Goal: Use online tool/utility: Utilize a website feature to perform a specific function

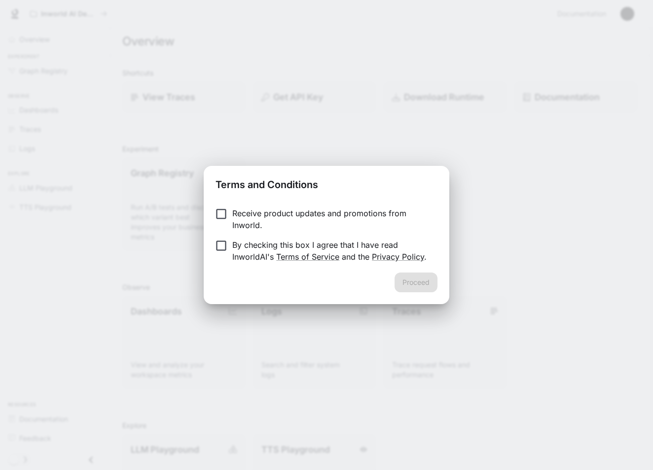
click at [344, 248] on p "By checking this box I agree that I have read InworldAI's Terms of Service and …" at bounding box center [330, 251] width 197 height 24
click at [346, 212] on p "Receive product updates and promotions from Inworld." at bounding box center [330, 219] width 197 height 24
click at [420, 272] on div "Receive product updates and promotions from Inworld. By checking this box I agr…" at bounding box center [327, 235] width 246 height 73
click at [416, 279] on button "Proceed" at bounding box center [416, 282] width 43 height 20
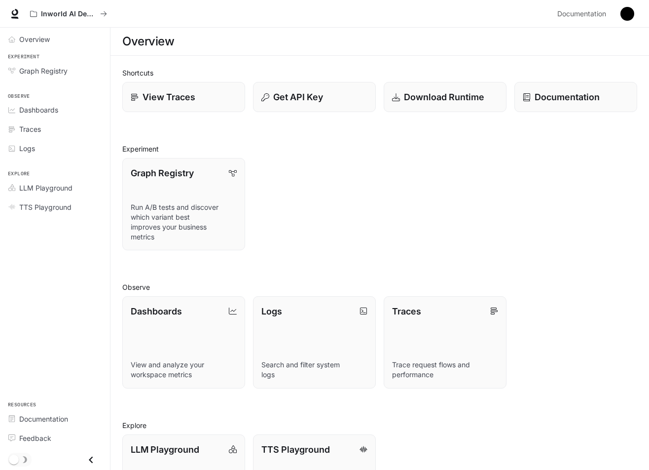
click at [47, 52] on div "Experiment Graph Registry" at bounding box center [55, 67] width 110 height 32
click at [215, 96] on div "View Traces" at bounding box center [183, 96] width 107 height 13
click at [51, 151] on div "Logs" at bounding box center [60, 148] width 82 height 10
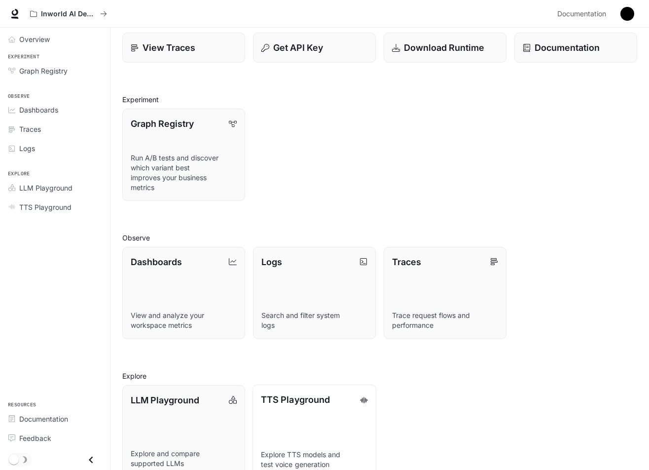
click at [307, 422] on link "TTS Playground Explore TTS models and test voice generation" at bounding box center [315, 430] width 124 height 93
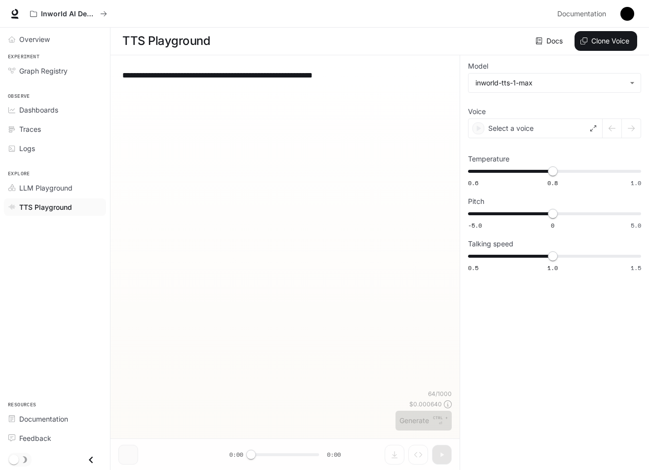
scroll to position [0, 0]
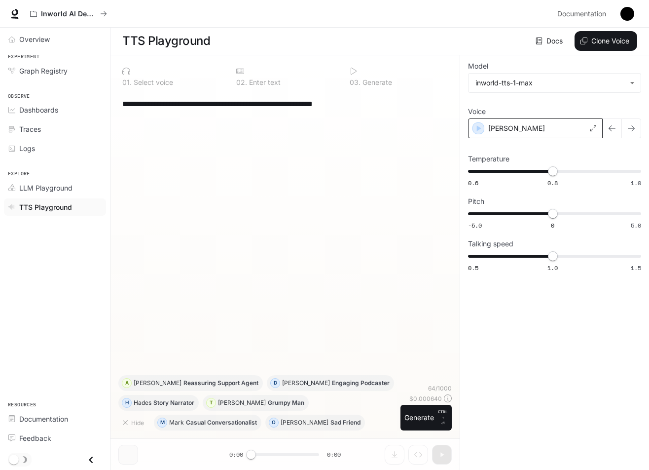
click at [536, 131] on div "[PERSON_NAME]" at bounding box center [535, 128] width 135 height 20
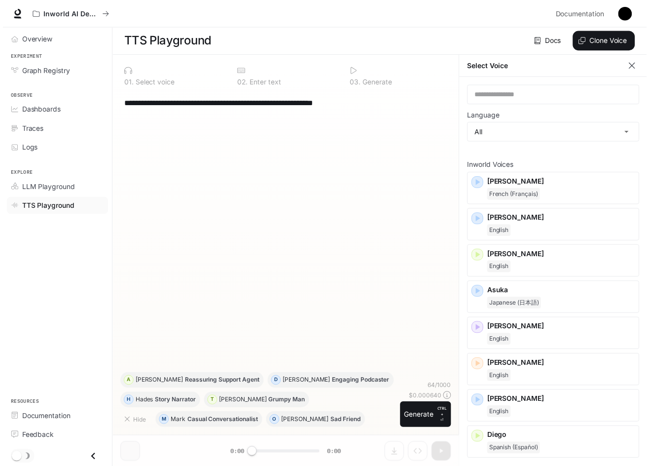
scroll to position [4, 0]
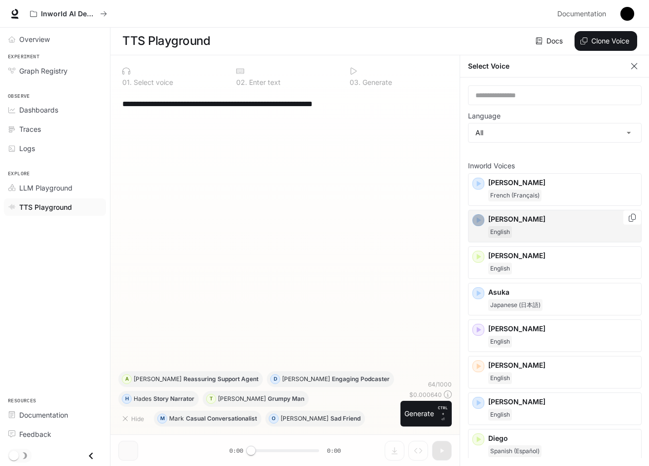
click at [481, 215] on icon "button" at bounding box center [479, 220] width 10 height 10
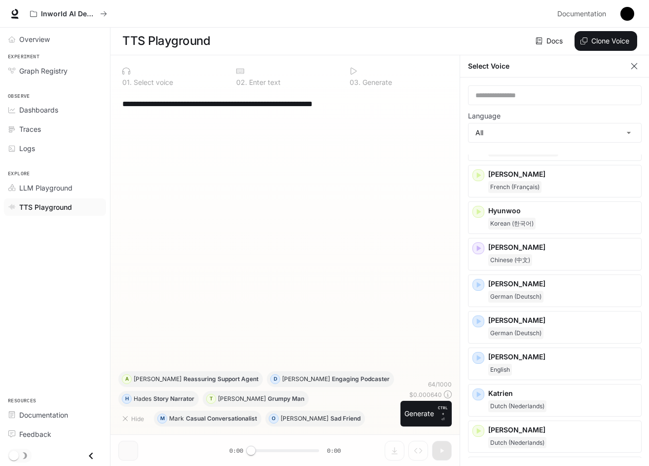
scroll to position [4, 0]
drag, startPoint x: 643, startPoint y: 255, endPoint x: 641, endPoint y: 270, distance: 14.9
click at [641, 270] on div "**********" at bounding box center [555, 271] width 190 height 388
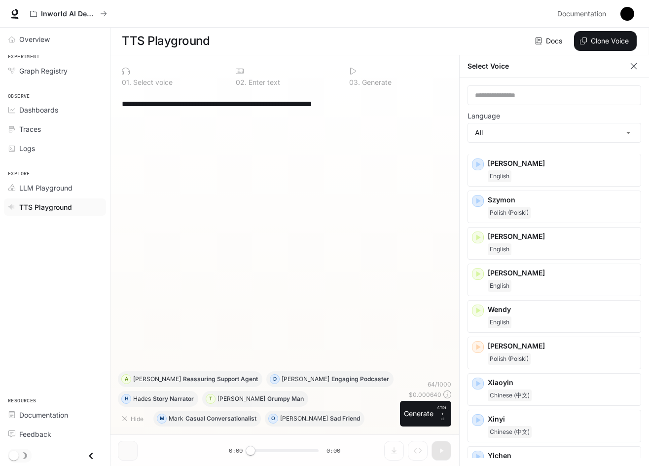
scroll to position [1531, 0]
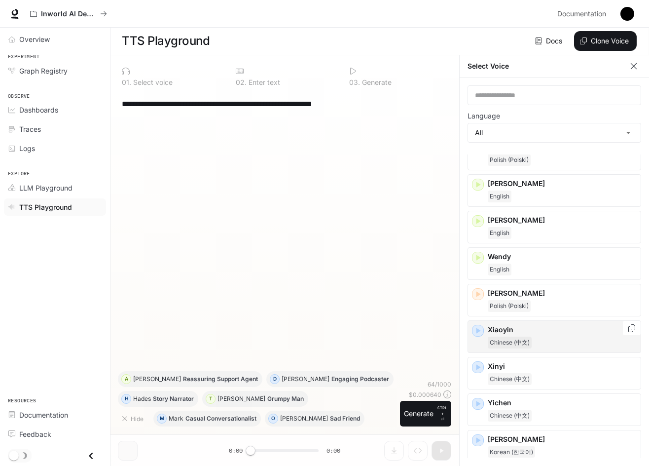
click at [563, 338] on div "Chinese (中文)" at bounding box center [562, 343] width 149 height 12
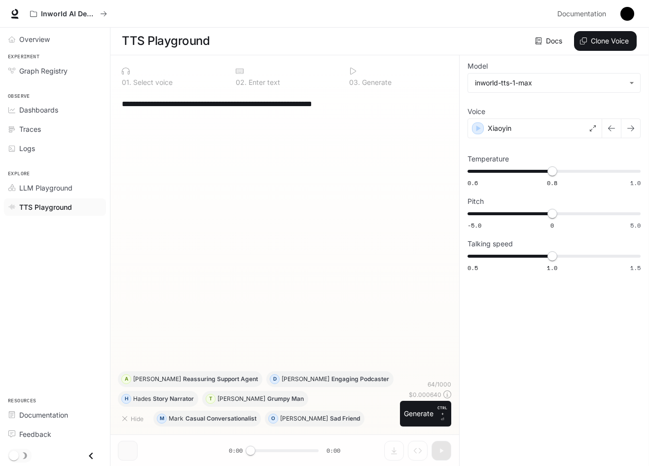
scroll to position [0, 0]
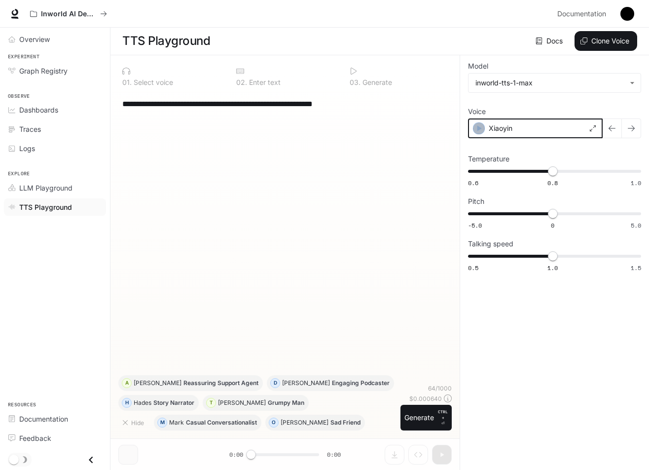
click at [477, 129] on icon "button" at bounding box center [479, 128] width 10 height 10
click at [598, 125] on div "Xiaoyin" at bounding box center [535, 128] width 135 height 20
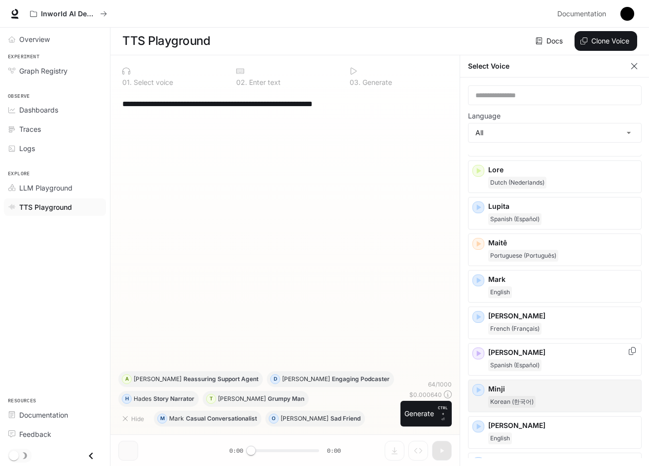
scroll to position [938, 0]
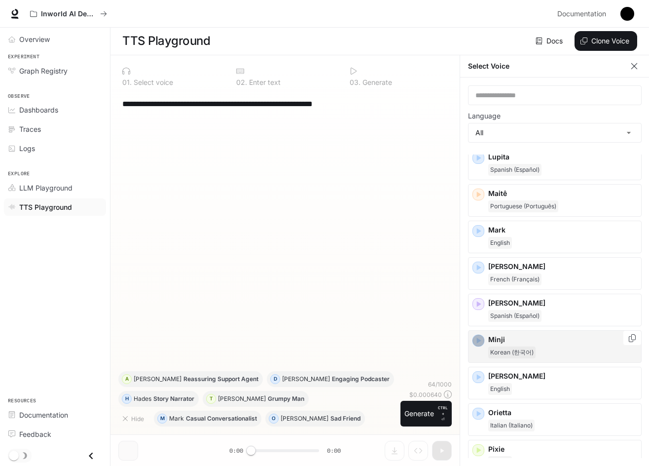
click at [480, 340] on icon "button" at bounding box center [479, 341] width 4 height 6
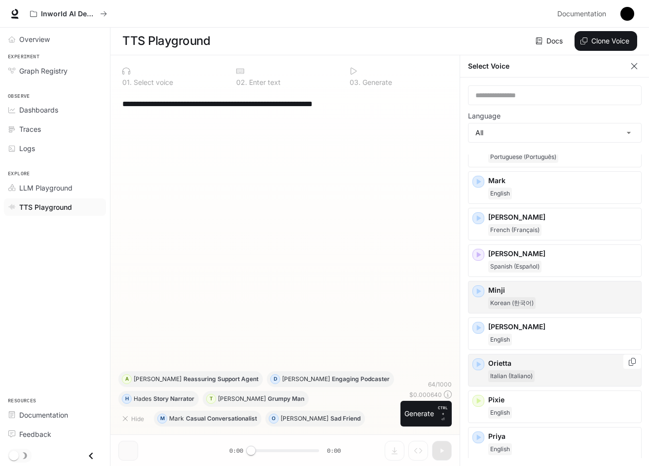
scroll to position [1036, 0]
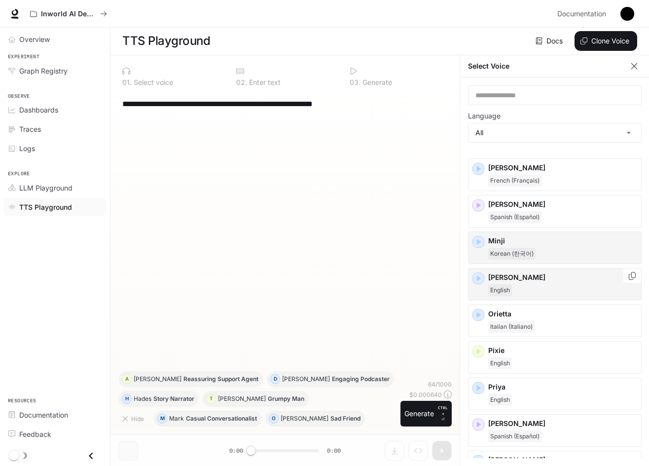
click at [484, 270] on div "[PERSON_NAME]" at bounding box center [555, 284] width 174 height 33
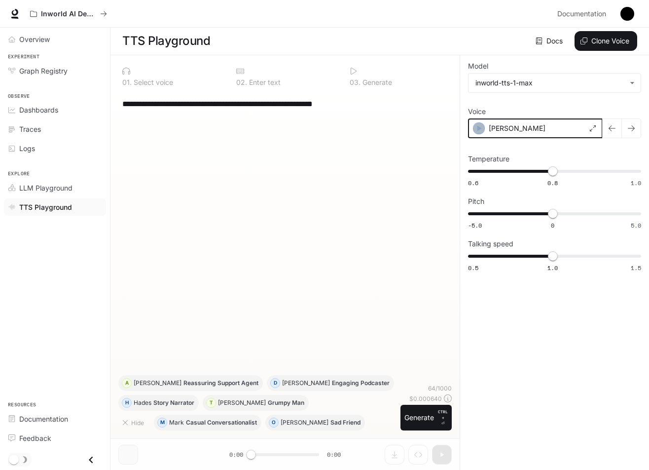
click at [476, 128] on icon "button" at bounding box center [479, 128] width 10 height 10
click at [367, 109] on textarea "**********" at bounding box center [285, 103] width 326 height 11
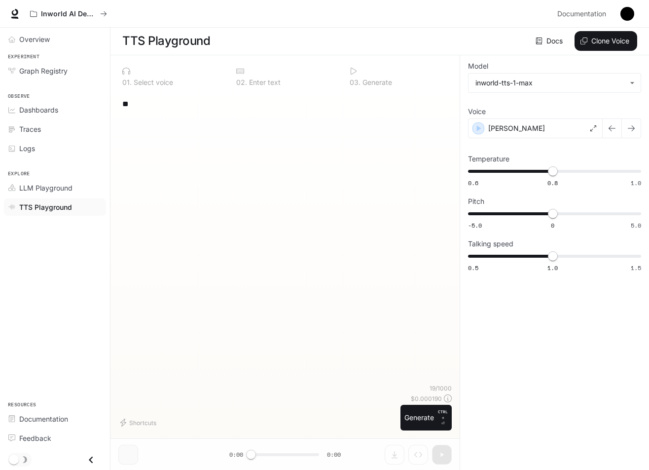
type textarea "*"
type textarea "*****"
click at [478, 135] on div "[PERSON_NAME]" at bounding box center [535, 128] width 135 height 20
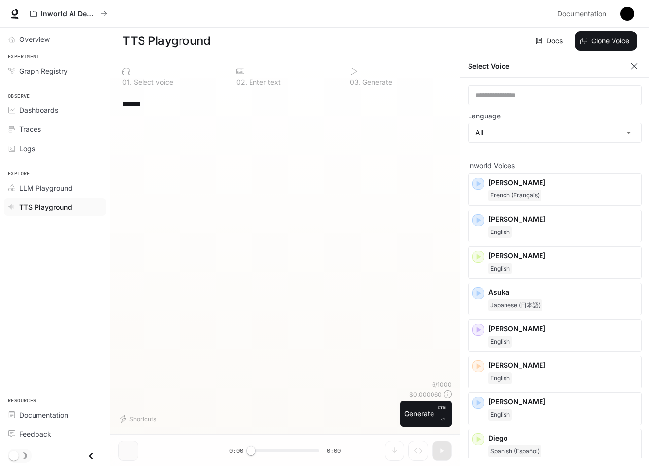
click at [423, 131] on div "***** * ​" at bounding box center [285, 236] width 334 height 288
click at [638, 71] on icon "button" at bounding box center [635, 66] width 10 height 10
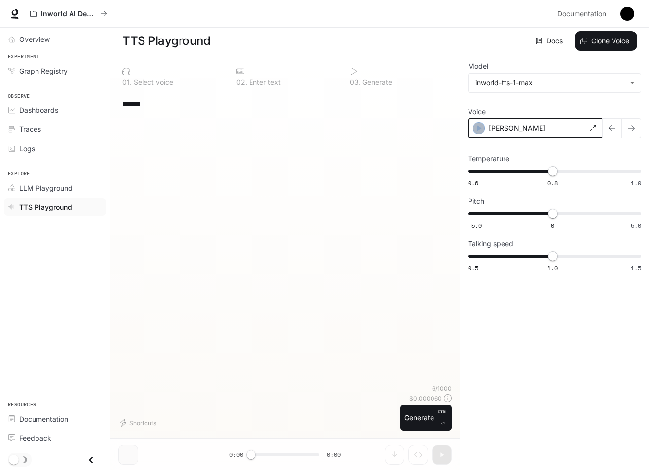
click at [481, 126] on icon "button" at bounding box center [479, 128] width 10 height 10
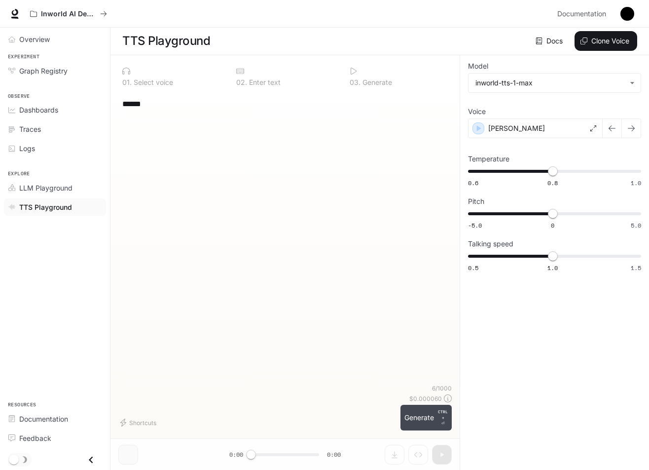
click at [429, 424] on button "Generate CTRL + ⏎" at bounding box center [426, 418] width 51 height 26
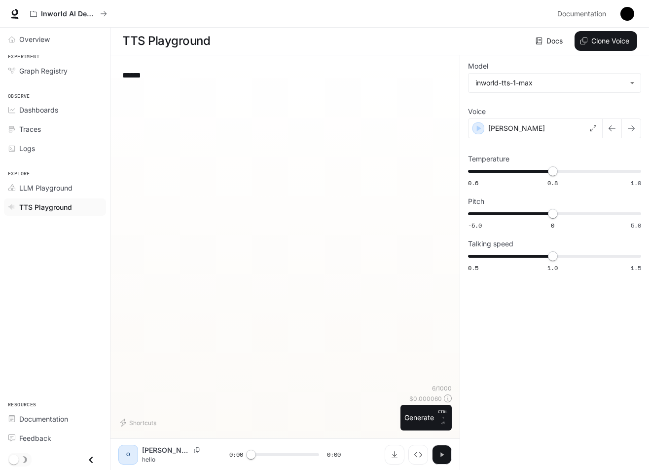
click at [436, 454] on button "button" at bounding box center [442, 455] width 20 height 20
type input "*"
drag, startPoint x: 558, startPoint y: 171, endPoint x: 594, endPoint y: 168, distance: 36.1
click at [594, 168] on span "0.9" at bounding box center [595, 171] width 10 height 10
click at [472, 130] on div "[PERSON_NAME]" at bounding box center [535, 128] width 135 height 20
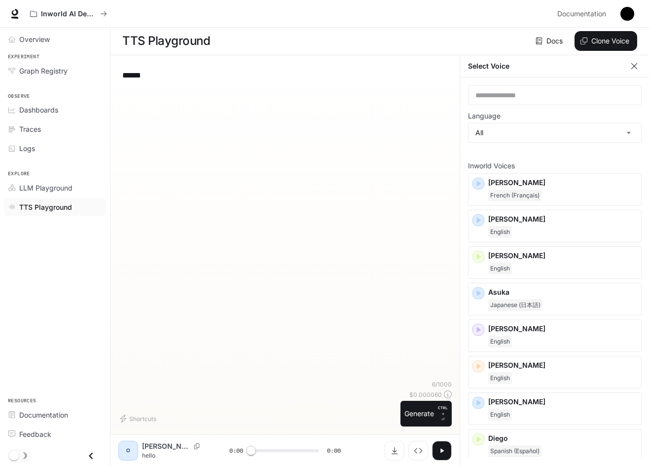
drag, startPoint x: 388, startPoint y: 121, endPoint x: 502, endPoint y: 152, distance: 117.9
click at [390, 122] on div "***** * ​" at bounding box center [285, 221] width 334 height 317
click at [637, 67] on icon "button" at bounding box center [635, 66] width 10 height 10
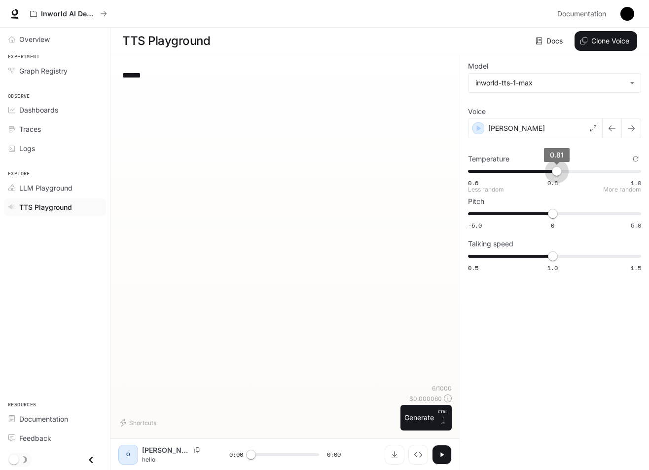
type input "***"
drag, startPoint x: 598, startPoint y: 170, endPoint x: 552, endPoint y: 169, distance: 45.4
click at [552, 169] on span "0.8" at bounding box center [553, 171] width 10 height 10
click at [593, 126] on icon at bounding box center [594, 128] width 6 height 6
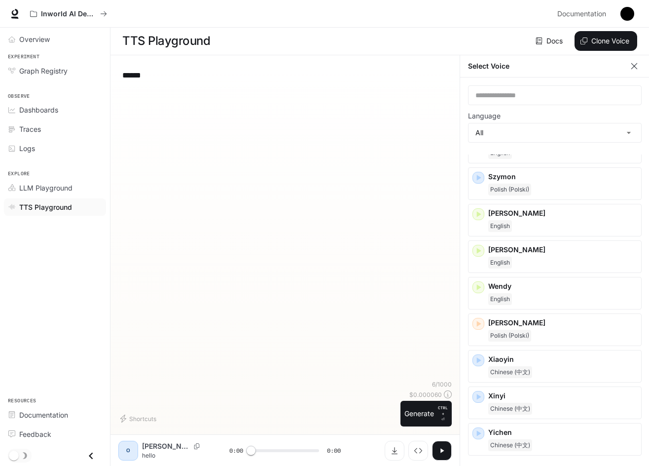
scroll to position [1531, 0]
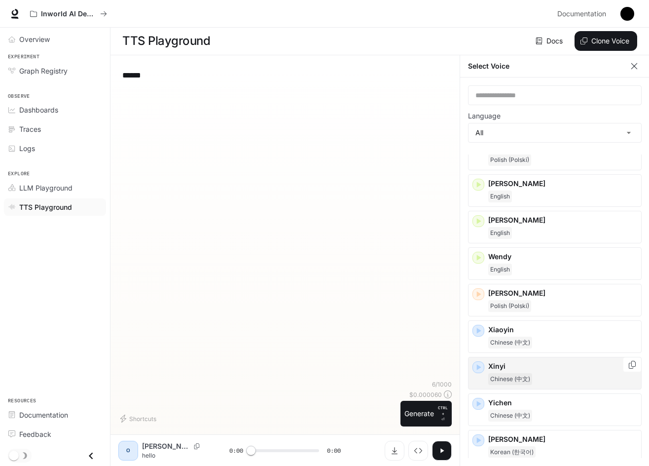
click at [480, 365] on icon "button" at bounding box center [479, 367] width 10 height 10
click at [475, 331] on icon "button" at bounding box center [479, 331] width 10 height 10
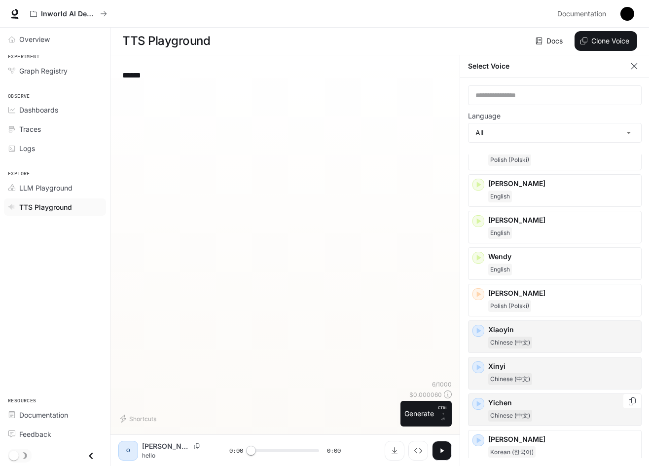
click at [477, 400] on icon "button" at bounding box center [479, 404] width 10 height 10
click at [476, 434] on div "[PERSON_NAME] (한국어)" at bounding box center [555, 446] width 174 height 33
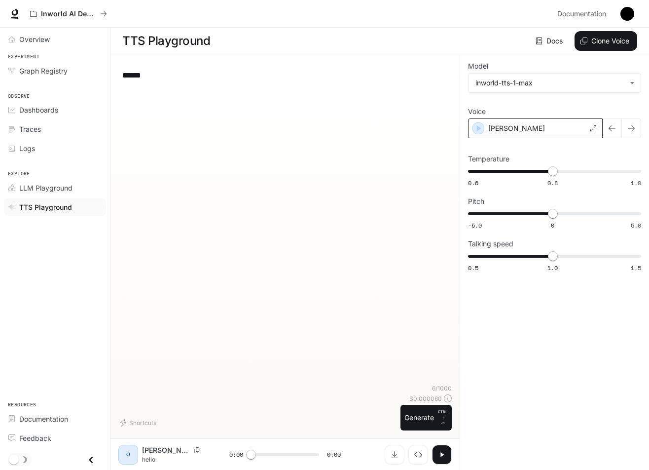
click at [588, 123] on div "[PERSON_NAME]" at bounding box center [535, 128] width 135 height 20
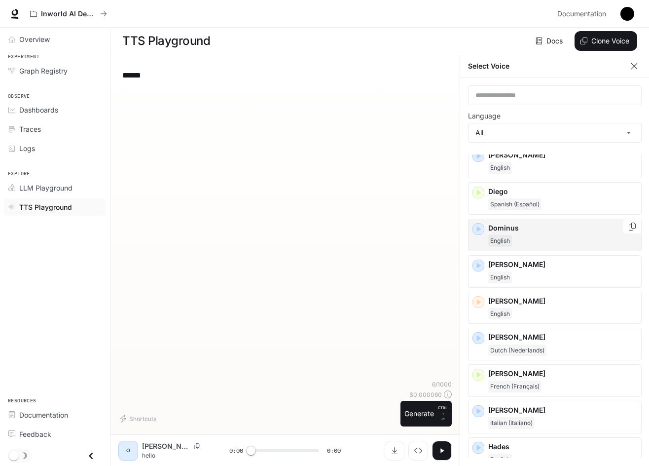
scroll to position [296, 0]
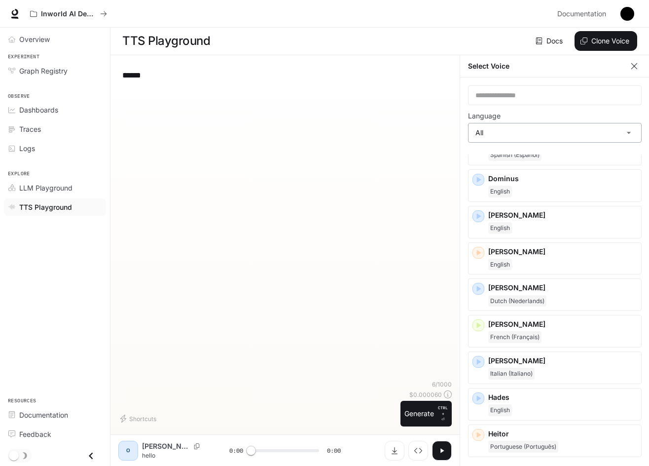
click at [591, 130] on body "**********" at bounding box center [324, 233] width 649 height 466
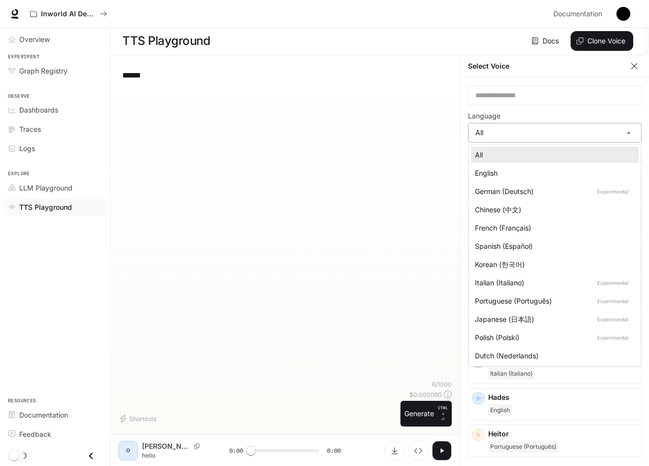
scroll to position [0, 0]
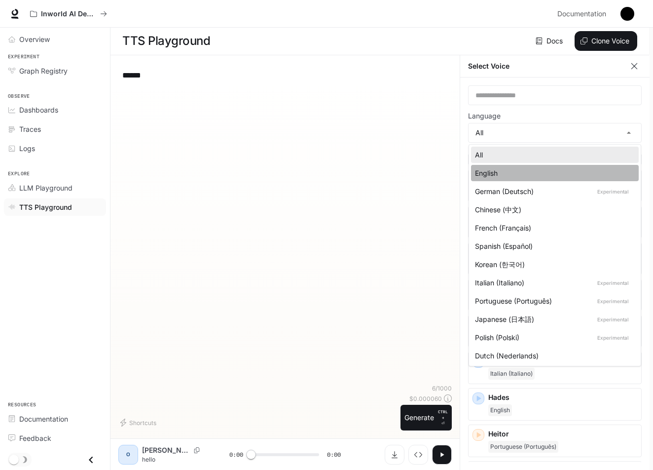
click at [516, 177] on div "English" at bounding box center [553, 173] width 156 height 10
type input "*****"
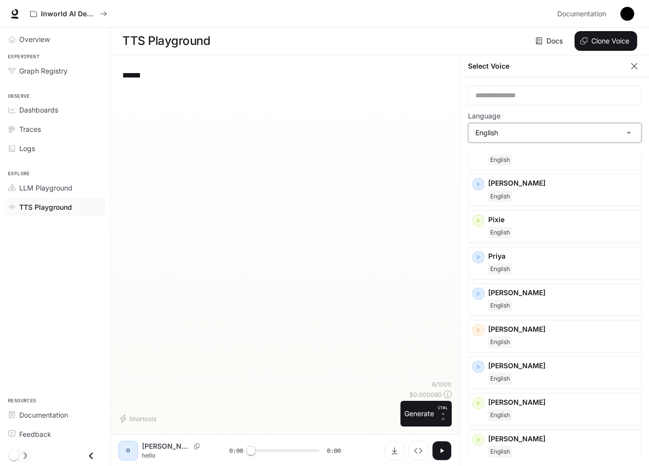
scroll to position [437, 0]
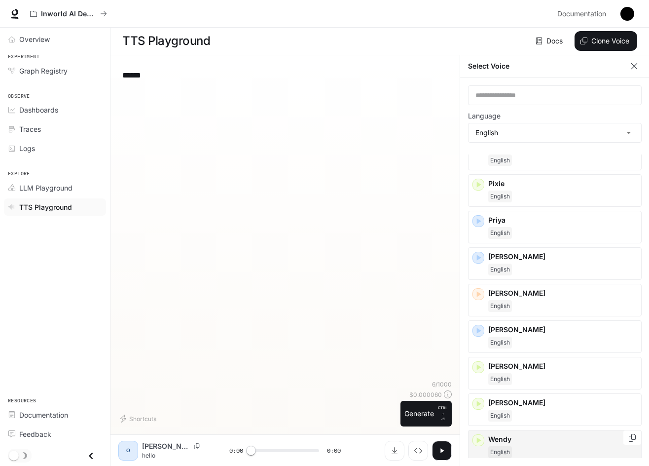
click at [487, 438] on div "[PERSON_NAME]" at bounding box center [555, 446] width 174 height 33
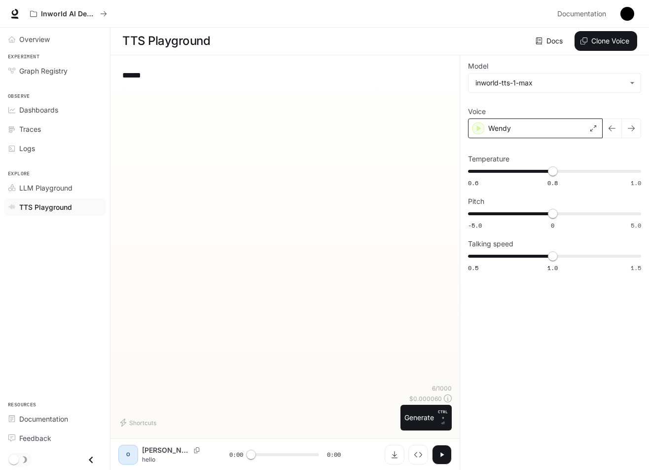
click at [482, 135] on div "Wendy" at bounding box center [535, 128] width 135 height 20
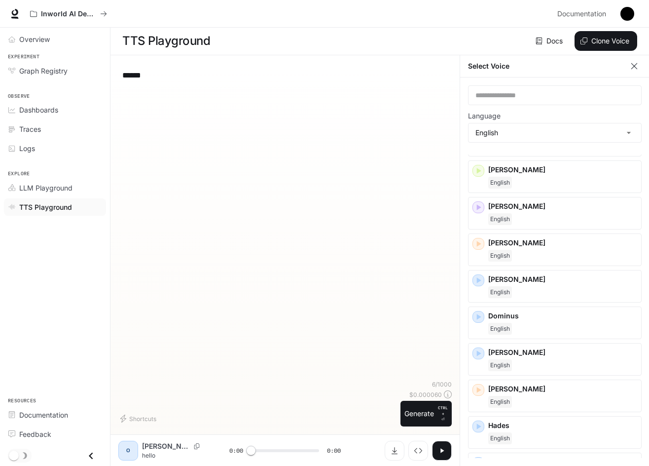
scroll to position [4, 0]
drag, startPoint x: 649, startPoint y: 250, endPoint x: 649, endPoint y: 266, distance: 15.8
click at [649, 266] on div "​ Language English ***** ​ Inworld Voices [PERSON_NAME] [PERSON_NAME] [PERSON_N…" at bounding box center [555, 271] width 190 height 388
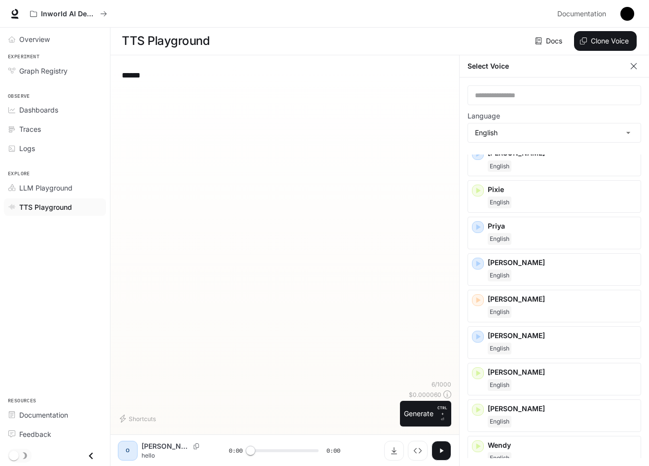
scroll to position [437, 0]
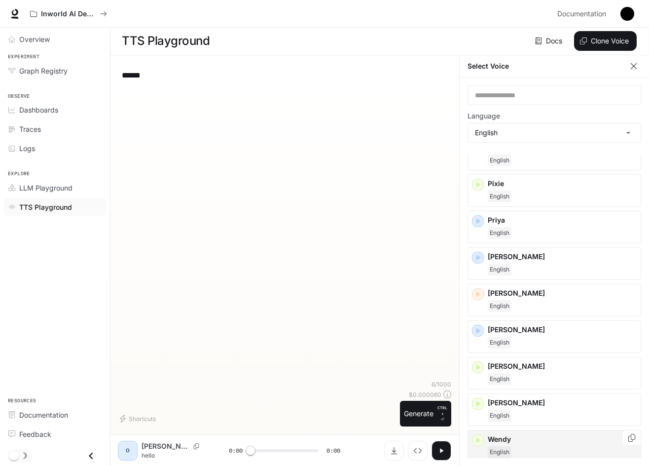
click at [478, 437] on icon "button" at bounding box center [479, 440] width 4 height 6
click at [478, 402] on icon "button" at bounding box center [478, 404] width 10 height 10
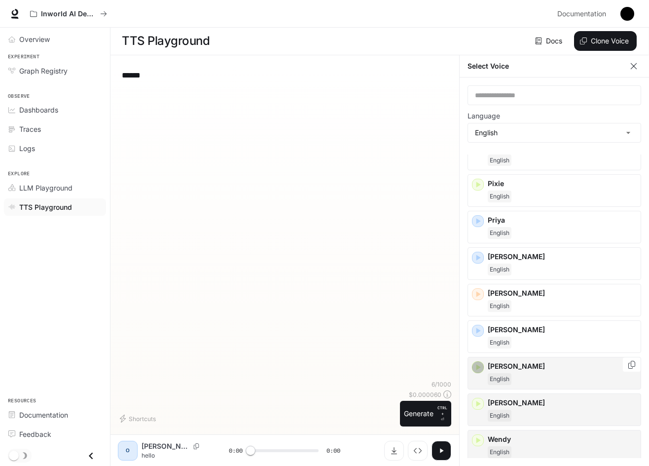
click at [475, 363] on icon "button" at bounding box center [478, 367] width 10 height 10
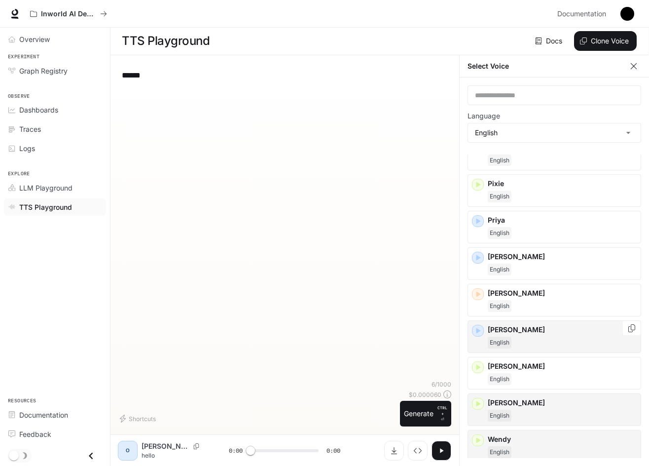
click at [476, 328] on icon "button" at bounding box center [478, 331] width 10 height 10
click at [478, 289] on icon "button" at bounding box center [478, 294] width 10 height 10
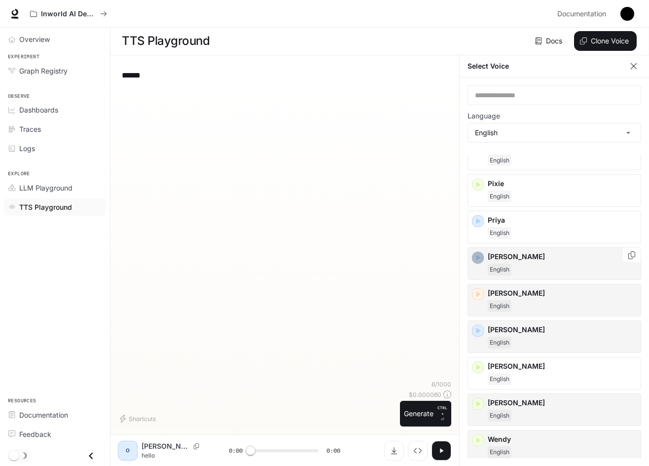
click at [481, 253] on icon "button" at bounding box center [478, 258] width 10 height 10
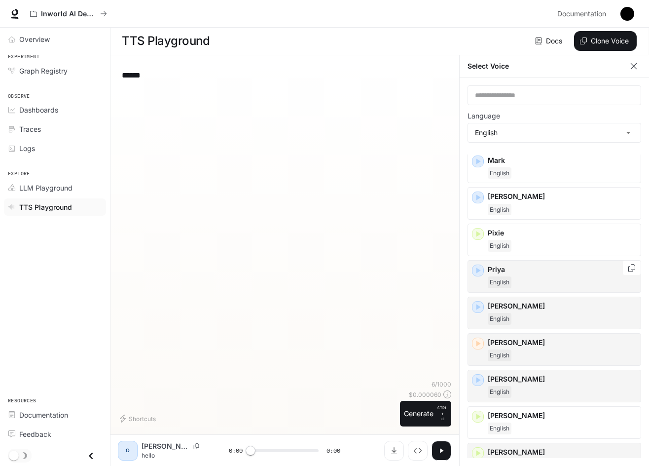
click at [477, 267] on icon "button" at bounding box center [479, 270] width 4 height 6
click at [479, 229] on icon "button" at bounding box center [478, 234] width 10 height 10
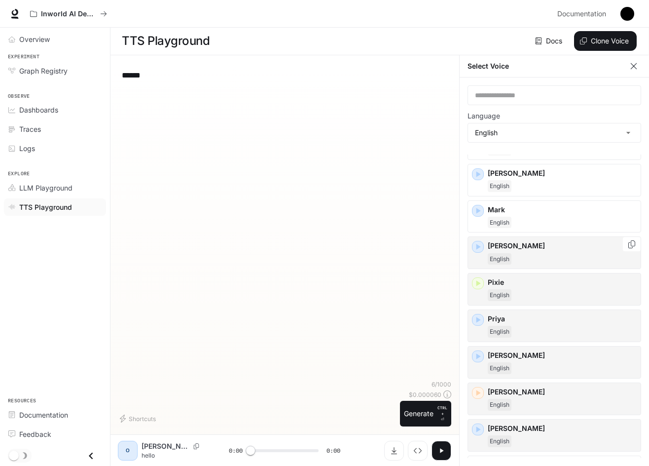
click at [479, 242] on icon "button" at bounding box center [478, 247] width 10 height 10
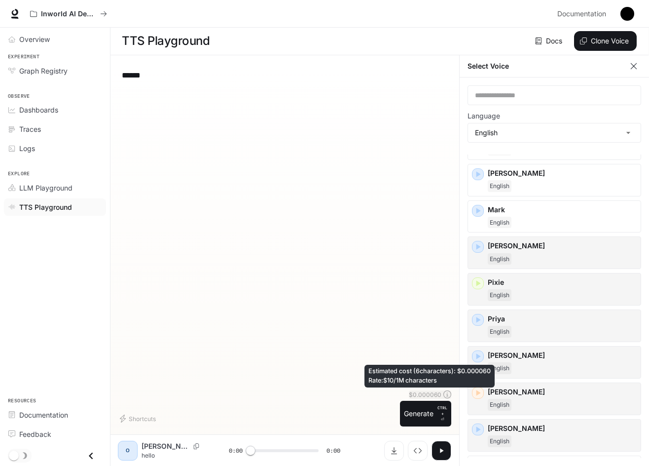
click at [444, 393] on icon at bounding box center [448, 394] width 8 height 8
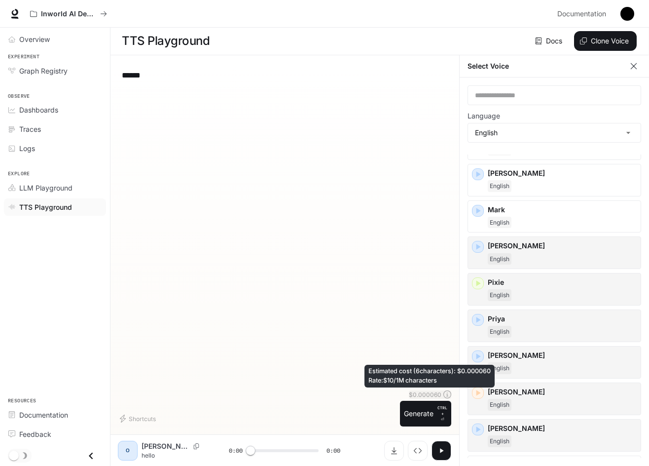
click at [443, 395] on div "$ 0.000060" at bounding box center [430, 394] width 42 height 8
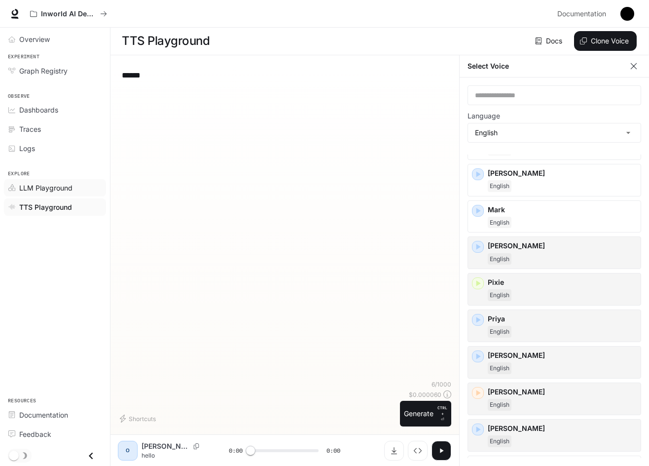
click at [78, 186] on div "LLM Playground" at bounding box center [60, 188] width 82 height 10
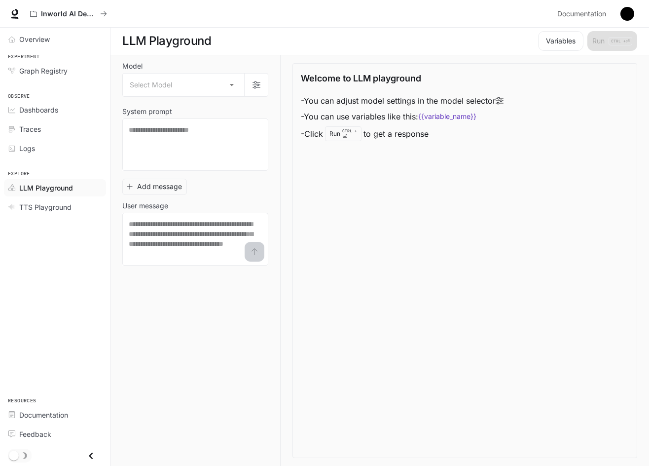
scroll to position [0, 0]
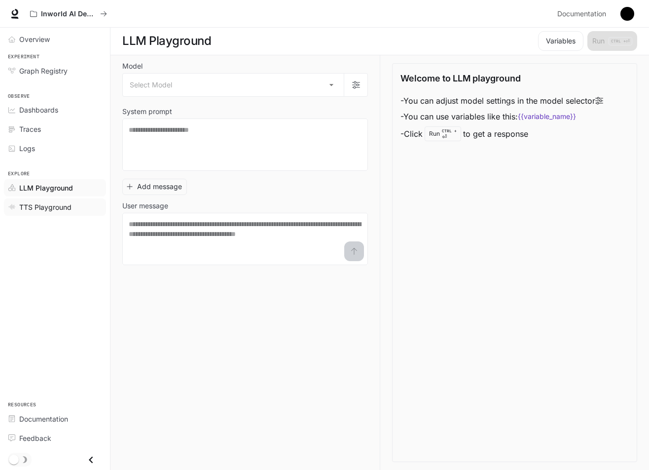
click at [72, 202] on div "TTS Playground" at bounding box center [60, 207] width 82 height 10
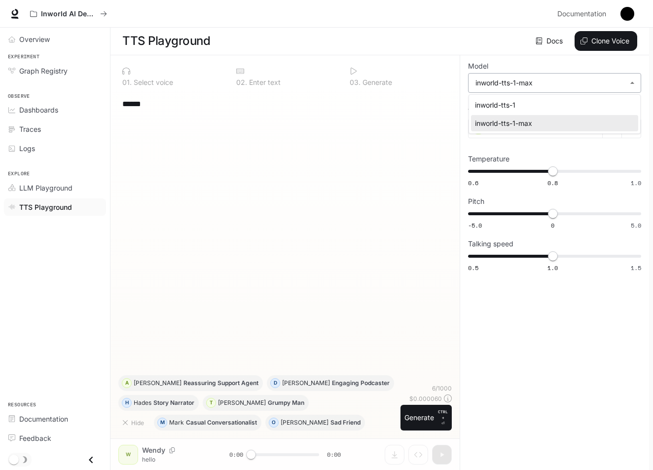
click at [593, 83] on body "**********" at bounding box center [326, 235] width 653 height 470
click at [452, 93] on div at bounding box center [326, 235] width 653 height 470
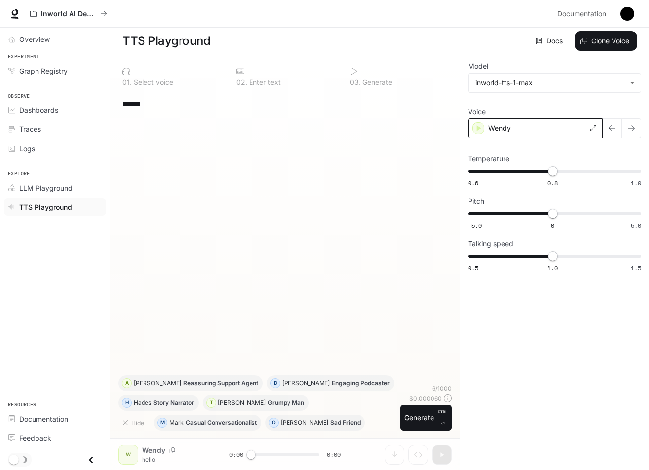
click at [508, 131] on p "Wendy" at bounding box center [500, 128] width 23 height 10
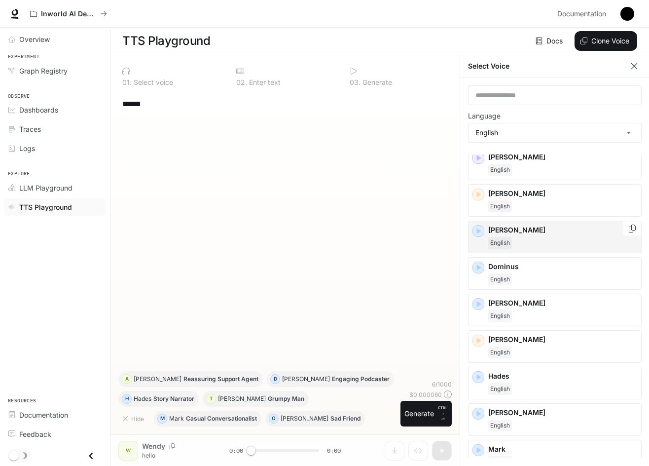
scroll to position [247, 0]
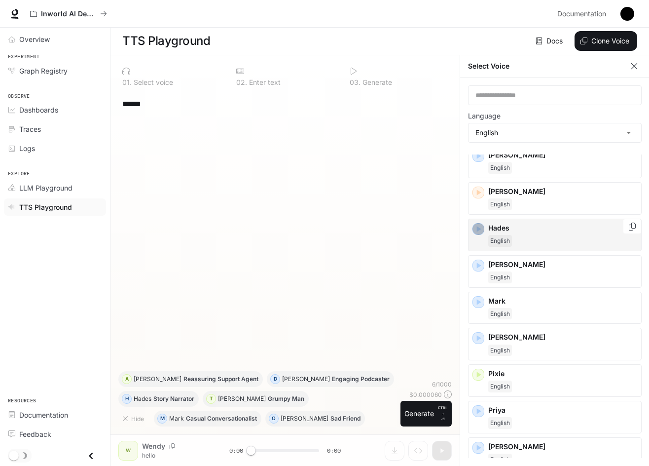
click at [475, 227] on icon "button" at bounding box center [479, 229] width 10 height 10
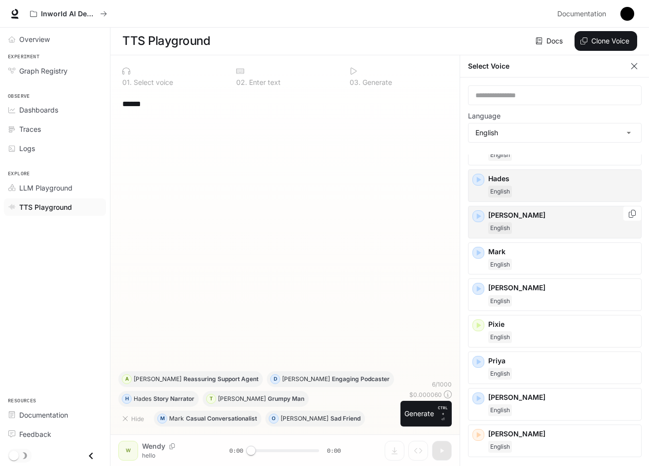
click at [476, 216] on icon "button" at bounding box center [479, 216] width 10 height 10
click at [476, 248] on icon "button" at bounding box center [479, 253] width 10 height 10
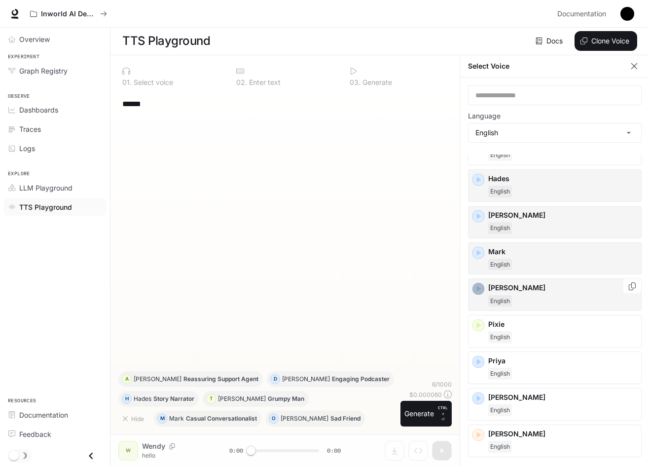
click at [474, 284] on icon "button" at bounding box center [479, 289] width 10 height 10
click at [473, 319] on div "button" at bounding box center [479, 325] width 12 height 12
click at [477, 289] on icon "button" at bounding box center [479, 289] width 10 height 10
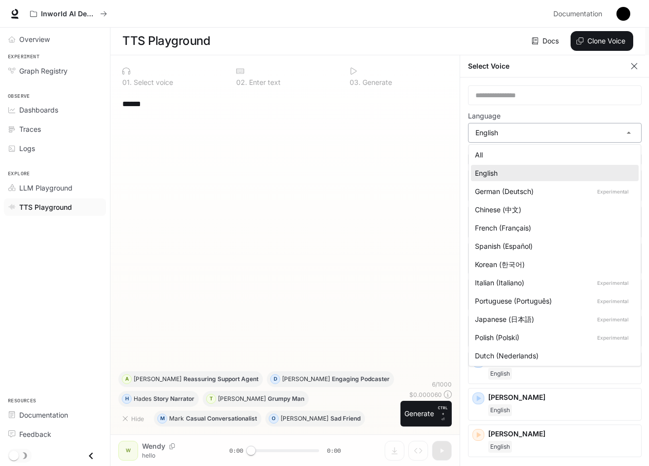
scroll to position [0, 0]
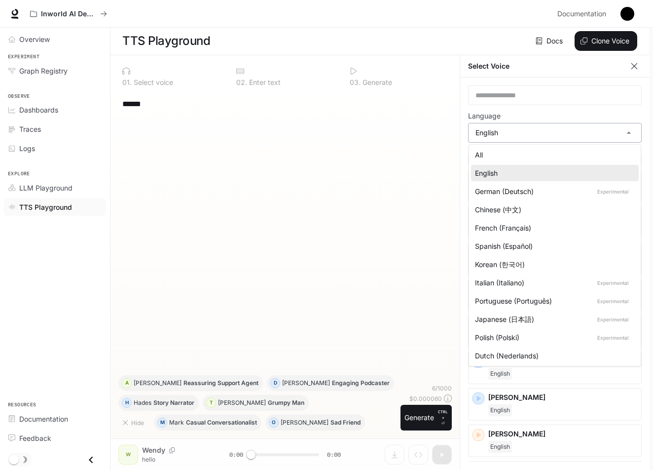
click at [489, 125] on body "**********" at bounding box center [326, 235] width 653 height 470
click at [537, 263] on div "Korean (한국어)" at bounding box center [553, 264] width 156 height 10
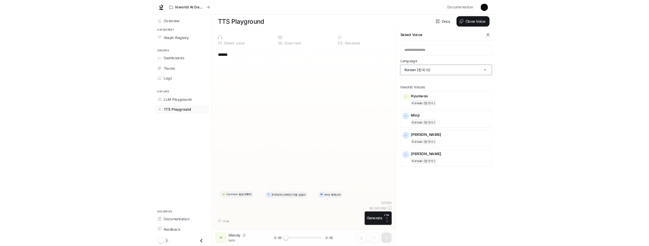
scroll to position [0, 0]
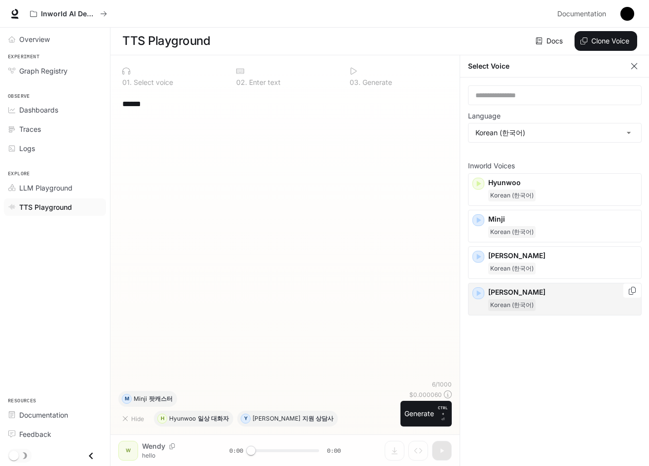
click at [484, 289] on div "button" at bounding box center [479, 293] width 12 height 12
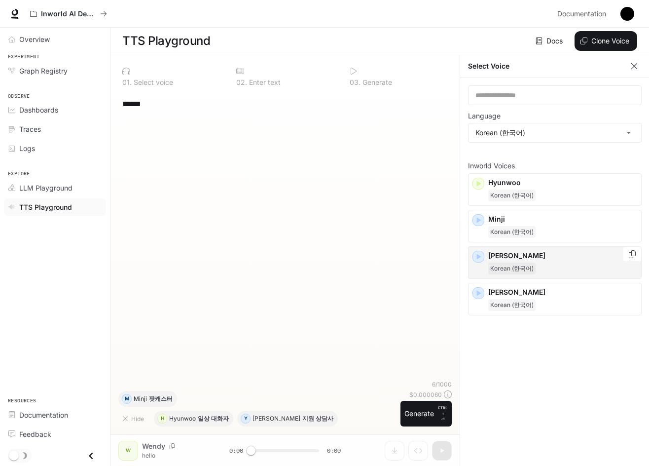
click at [476, 256] on icon "button" at bounding box center [479, 257] width 10 height 10
click at [477, 220] on icon "button" at bounding box center [479, 220] width 10 height 10
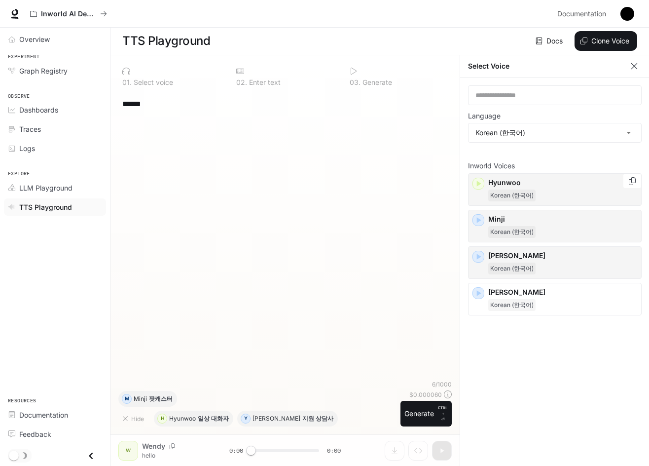
click at [477, 183] on icon "button" at bounding box center [479, 184] width 10 height 10
click at [567, 145] on div "​ Language Korean (한국어) ***** ​ Inworld Voices [PERSON_NAME] (한국어) Minji Korean…" at bounding box center [555, 271] width 190 height 388
click at [573, 139] on body "**********" at bounding box center [324, 233] width 649 height 466
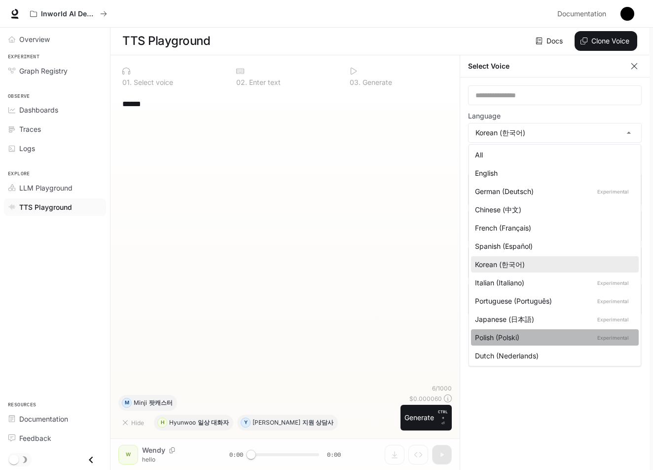
click at [565, 341] on div "Polish (Polski) Experimental" at bounding box center [553, 337] width 156 height 10
type input "*****"
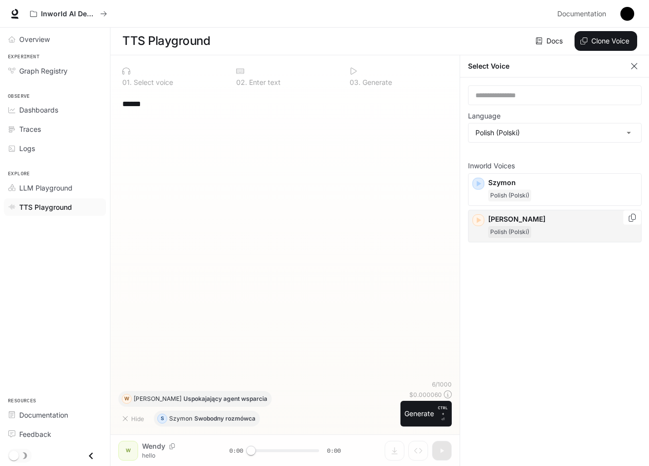
click at [485, 221] on div "[PERSON_NAME] (Polski)" at bounding box center [555, 226] width 174 height 33
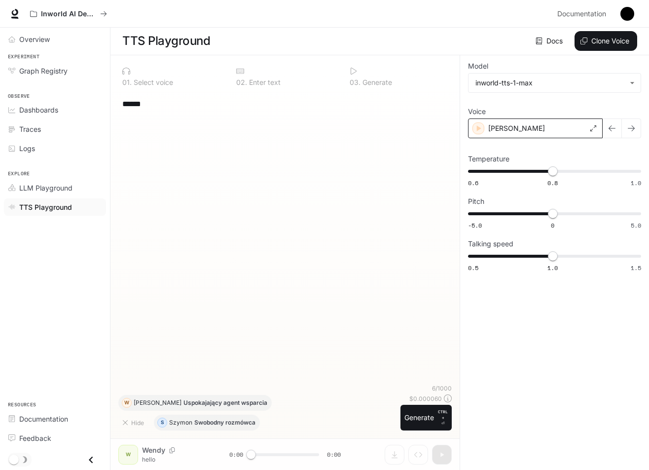
click at [585, 129] on div "[PERSON_NAME]" at bounding box center [535, 128] width 135 height 20
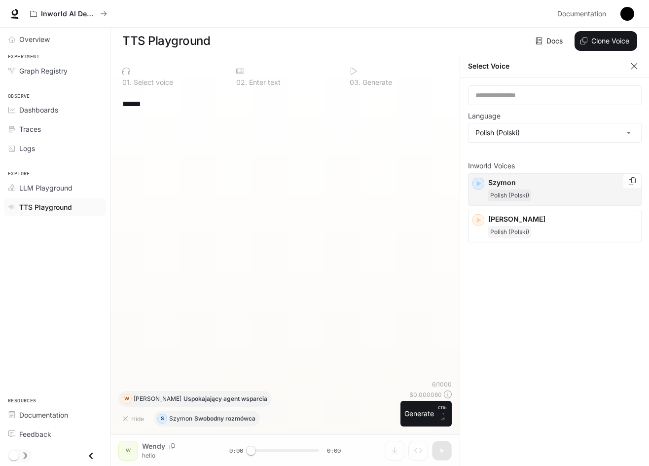
click at [479, 181] on icon "button" at bounding box center [479, 184] width 10 height 10
click at [474, 179] on icon "button" at bounding box center [479, 184] width 10 height 10
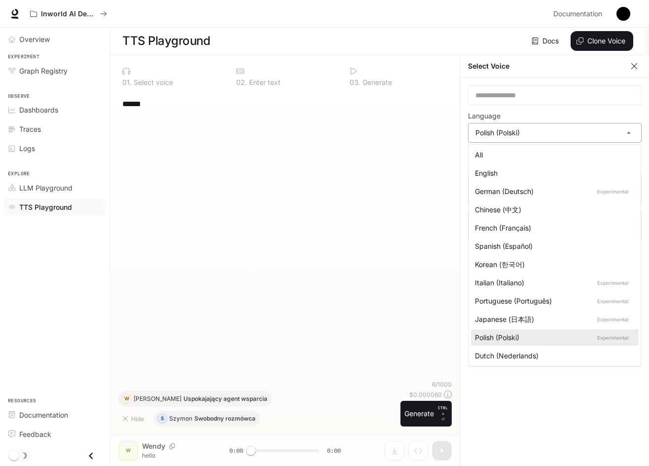
click at [546, 135] on body "**********" at bounding box center [324, 233] width 649 height 466
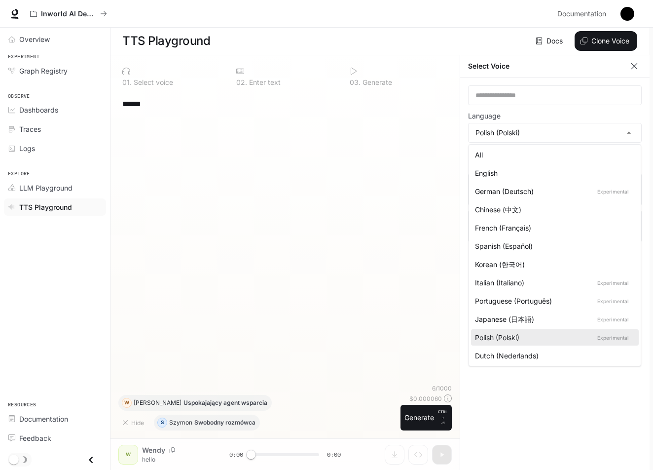
click at [539, 176] on div "English" at bounding box center [553, 173] width 156 height 10
type input "*****"
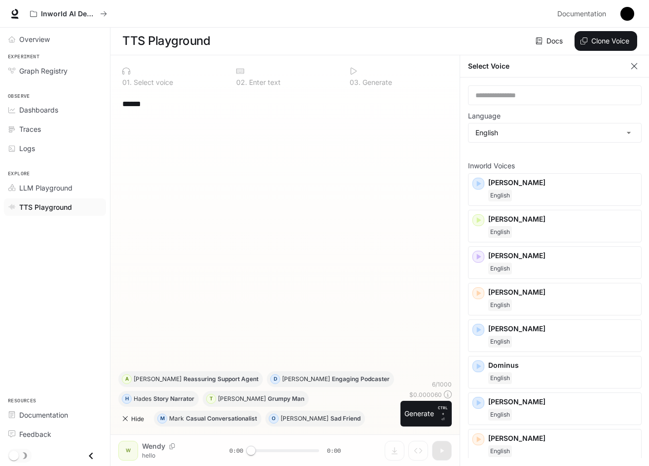
drag, startPoint x: 307, startPoint y: 425, endPoint x: 142, endPoint y: 424, distance: 165.3
click at [143, 425] on button "Hide" at bounding box center [134, 419] width 32 height 16
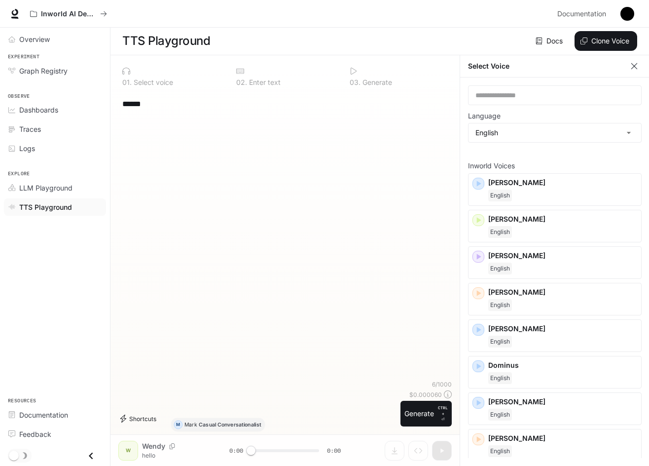
click at [140, 424] on button "Shortcuts" at bounding box center [139, 419] width 42 height 16
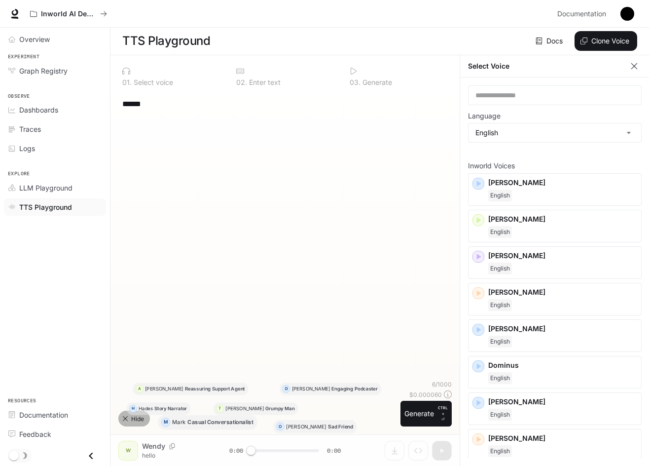
click at [140, 424] on button "Hide" at bounding box center [134, 419] width 32 height 16
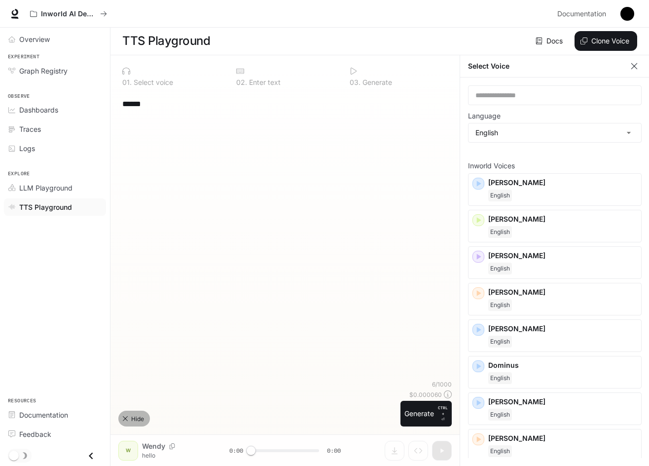
click at [140, 424] on button "Hide" at bounding box center [134, 419] width 32 height 16
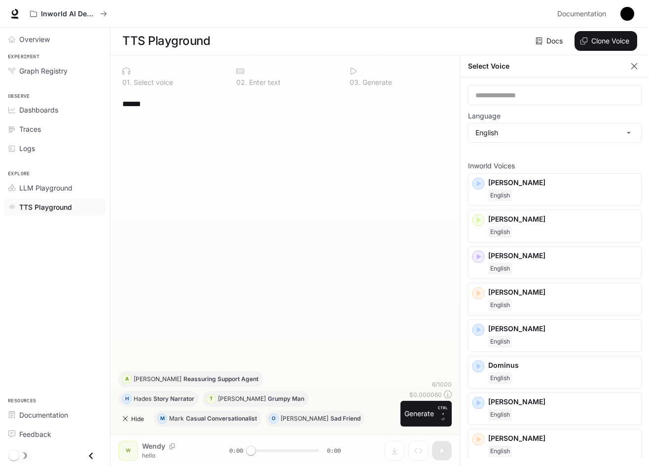
click at [140, 424] on button "Hide" at bounding box center [134, 419] width 32 height 16
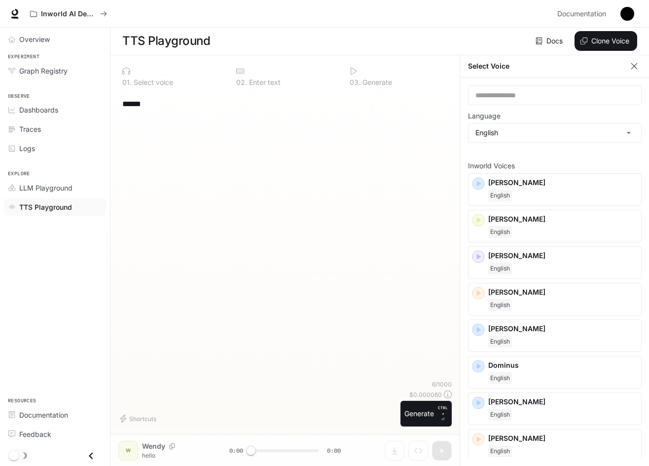
drag, startPoint x: 205, startPoint y: 128, endPoint x: 209, endPoint y: 113, distance: 15.5
click at [207, 119] on div "***** * ​" at bounding box center [285, 236] width 334 height 288
drag, startPoint x: 209, startPoint y: 113, endPoint x: 214, endPoint y: 105, distance: 9.3
click at [214, 106] on div "***** * ​" at bounding box center [285, 104] width 326 height 24
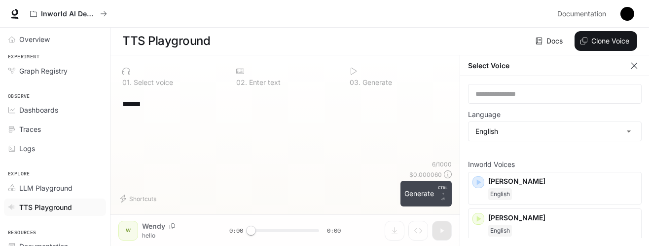
click at [419, 188] on button "Generate CTRL + ⏎" at bounding box center [426, 194] width 51 height 26
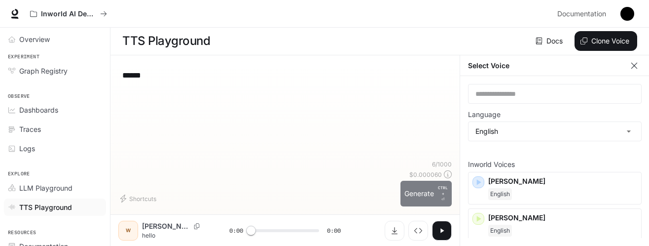
click at [419, 193] on button "Generate CTRL + ⏎" at bounding box center [426, 194] width 51 height 26
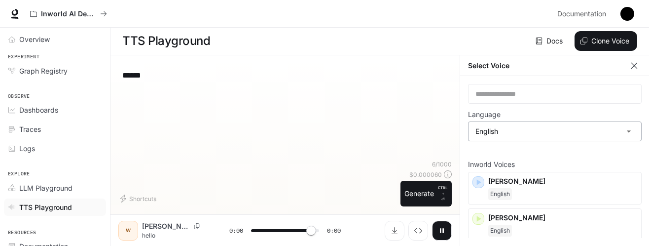
type input "*"
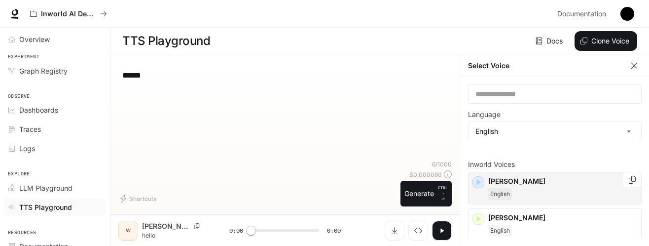
click at [477, 176] on div "button" at bounding box center [479, 182] width 12 height 12
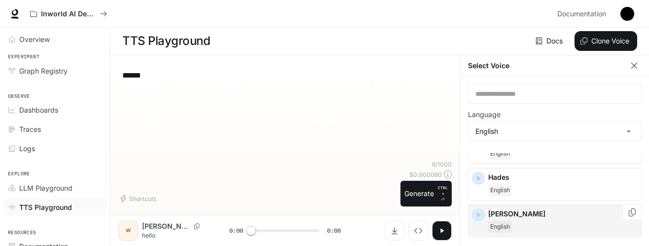
scroll to position [345, 0]
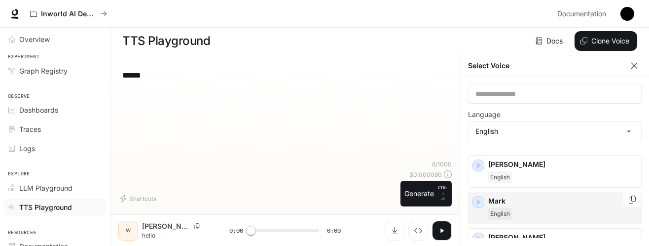
click at [474, 200] on icon "button" at bounding box center [479, 202] width 10 height 10
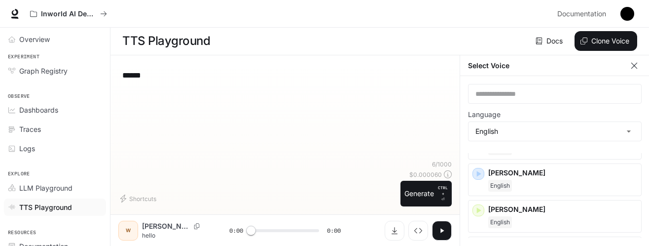
scroll to position [655, 0]
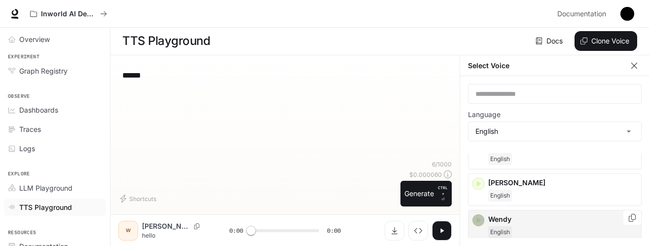
click at [475, 225] on icon "button" at bounding box center [479, 220] width 10 height 10
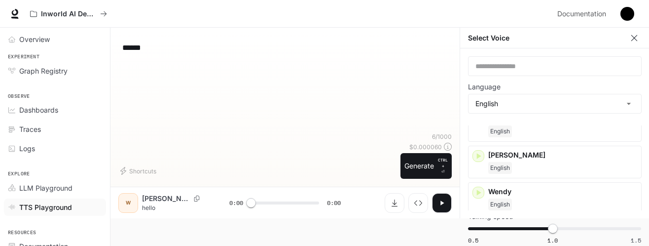
click at [186, 47] on textarea "*****" at bounding box center [285, 47] width 326 height 11
click at [206, 55] on div "**********" at bounding box center [285, 48] width 326 height 24
click at [203, 52] on textarea "**********" at bounding box center [285, 47] width 326 height 11
click at [232, 54] on div "**********" at bounding box center [285, 48] width 326 height 24
click at [235, 47] on textarea "**********" at bounding box center [285, 47] width 326 height 11
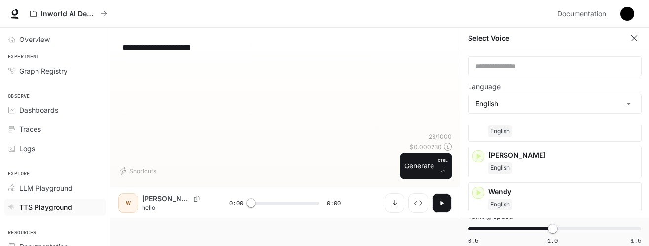
click at [186, 46] on textarea "**********" at bounding box center [285, 47] width 326 height 11
click at [186, 45] on textarea "********" at bounding box center [285, 47] width 326 height 11
click at [166, 48] on textarea "**********" at bounding box center [285, 47] width 326 height 11
click at [168, 48] on textarea "**********" at bounding box center [285, 47] width 326 height 11
type textarea "**********"
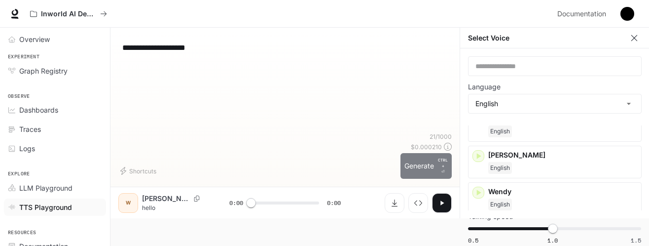
click at [430, 176] on button "Generate CTRL + ⏎" at bounding box center [426, 166] width 51 height 26
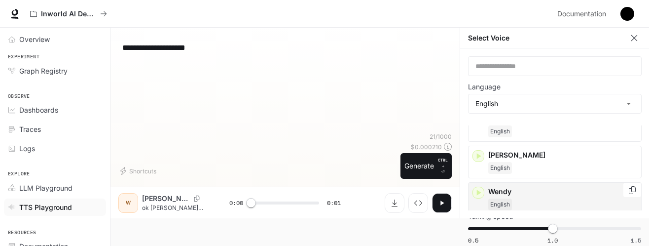
click at [485, 191] on div "[PERSON_NAME]" at bounding box center [555, 198] width 174 height 33
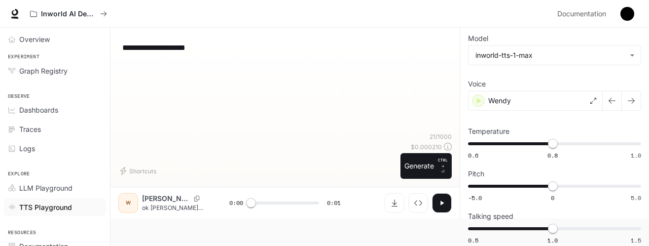
scroll to position [24, 0]
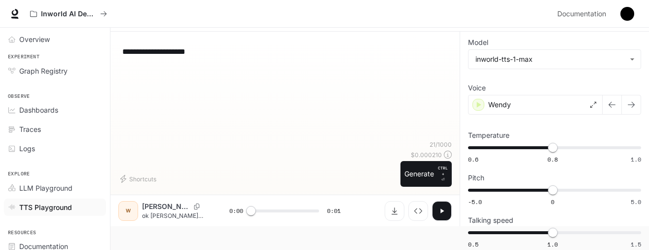
drag, startPoint x: 441, startPoint y: 169, endPoint x: 435, endPoint y: 155, distance: 15.2
click at [435, 155] on div "**********" at bounding box center [285, 116] width 334 height 155
click at [433, 163] on button "Generate CTRL + ⏎" at bounding box center [426, 174] width 51 height 26
click at [541, 101] on div "Wendy" at bounding box center [535, 105] width 135 height 20
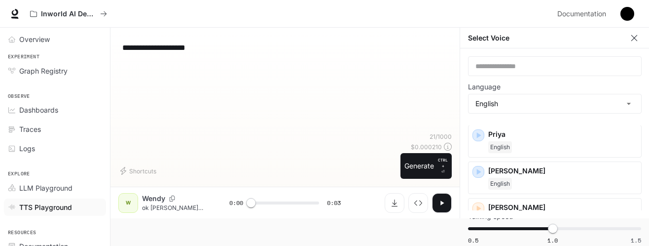
scroll to position [543, 0]
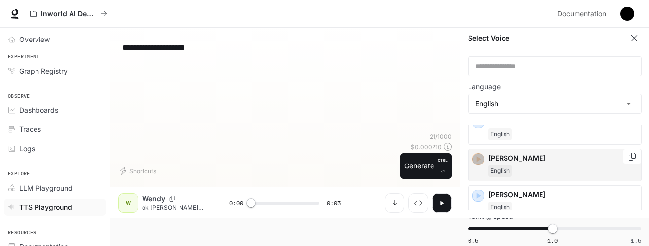
click at [478, 158] on icon "button" at bounding box center [479, 159] width 4 height 6
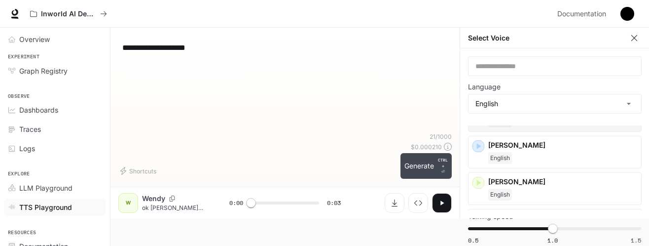
click at [451, 171] on button "Generate CTRL + ⏎" at bounding box center [426, 166] width 51 height 26
click at [412, 168] on button "Generate CTRL + ⏎" at bounding box center [426, 166] width 51 height 26
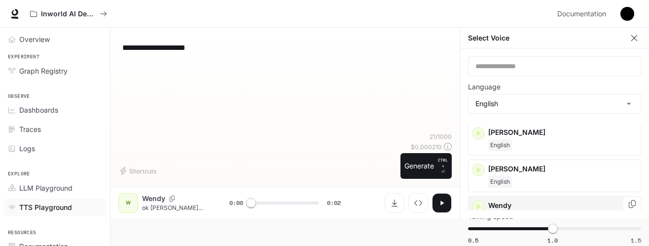
scroll to position [655, 0]
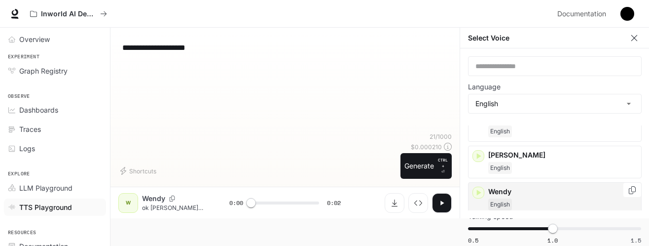
click at [480, 190] on icon "button" at bounding box center [479, 193] width 10 height 10
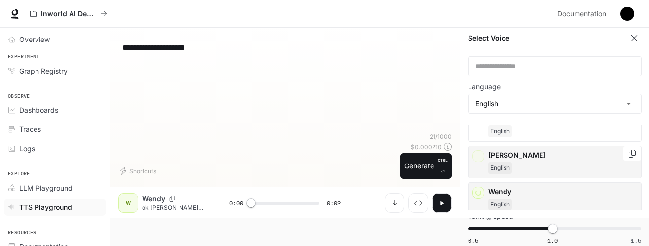
click at [482, 157] on div "[PERSON_NAME]" at bounding box center [555, 162] width 174 height 33
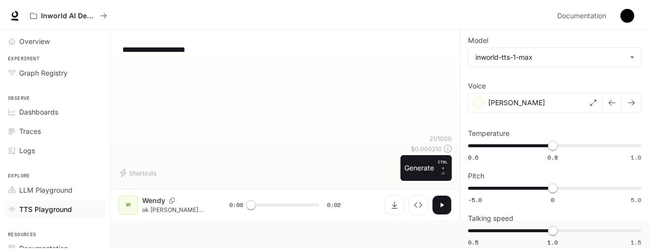
scroll to position [24, 0]
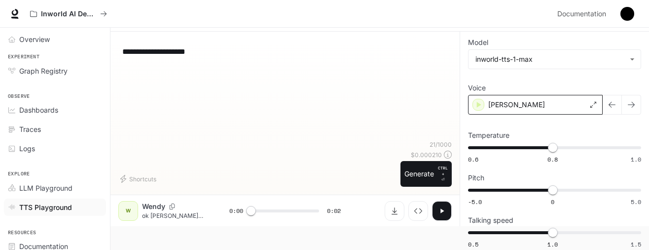
click at [522, 107] on div "[PERSON_NAME]" at bounding box center [535, 105] width 135 height 20
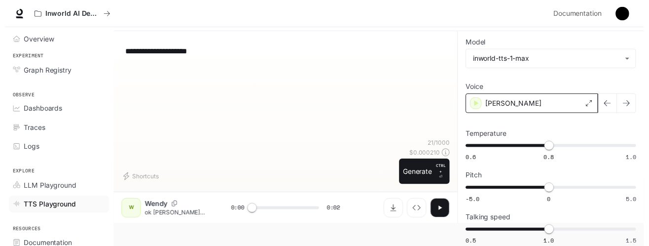
scroll to position [28, 0]
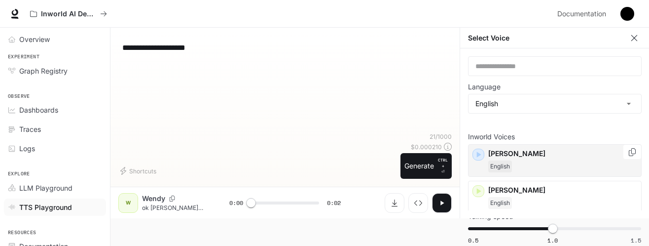
click at [481, 154] on icon "button" at bounding box center [479, 155] width 10 height 10
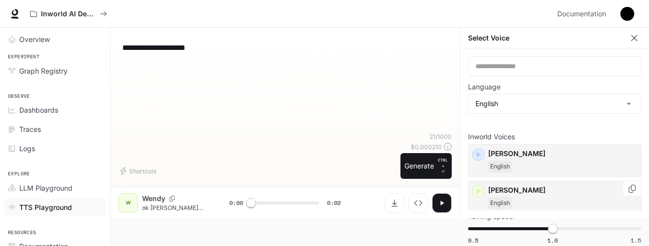
click at [478, 192] on icon "button" at bounding box center [479, 191] width 4 height 6
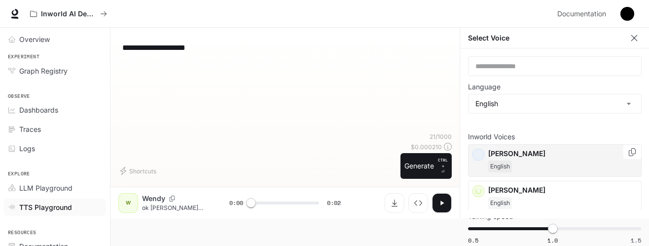
scroll to position [49, 0]
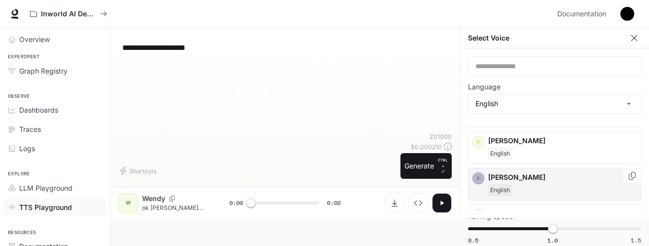
click at [480, 177] on icon "button" at bounding box center [479, 178] width 10 height 10
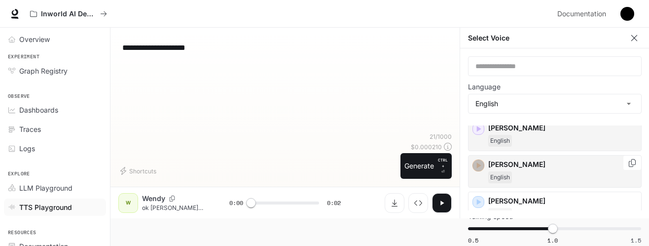
click at [475, 167] on icon "button" at bounding box center [479, 165] width 10 height 10
click at [506, 164] on p "[PERSON_NAME]" at bounding box center [563, 164] width 149 height 10
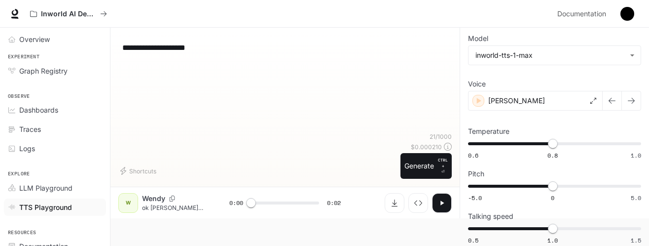
scroll to position [24, 0]
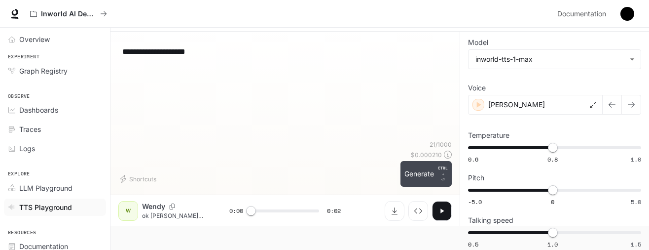
click at [435, 178] on button "Generate CTRL + ⏎" at bounding box center [426, 174] width 51 height 26
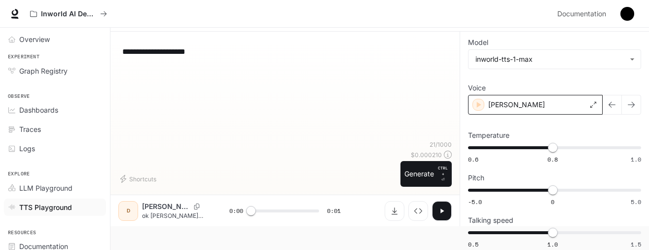
click at [556, 99] on div "[PERSON_NAME]" at bounding box center [535, 105] width 135 height 20
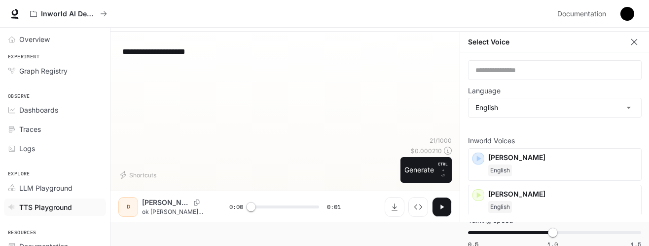
click at [227, 80] on div "**********" at bounding box center [285, 87] width 334 height 97
click at [255, 68] on div "**********" at bounding box center [285, 87] width 334 height 97
click at [266, 58] on div "**********" at bounding box center [285, 51] width 326 height 24
click at [407, 175] on button "Generate CTRL + ⏎" at bounding box center [426, 170] width 51 height 26
type input "*"
